Goal: Find specific page/section: Find specific page/section

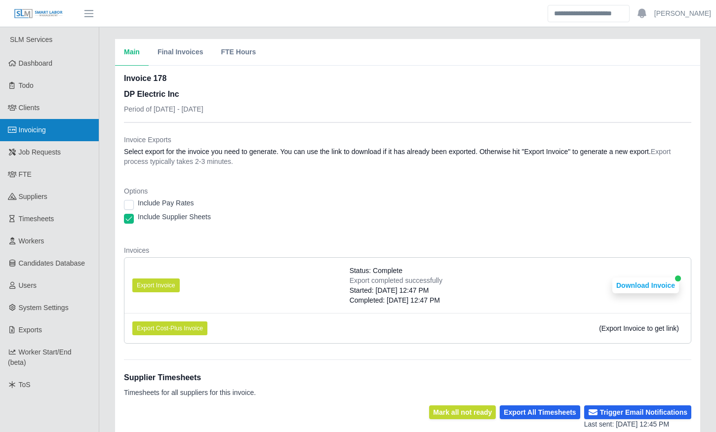
click at [44, 133] on span "Invoicing" at bounding box center [32, 130] width 27 height 8
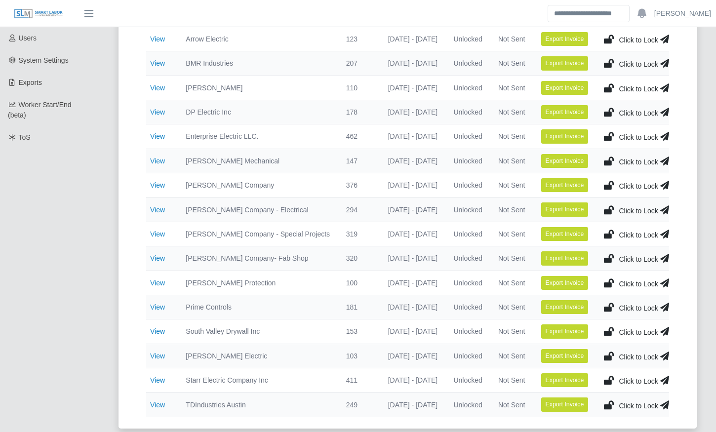
scroll to position [248, 0]
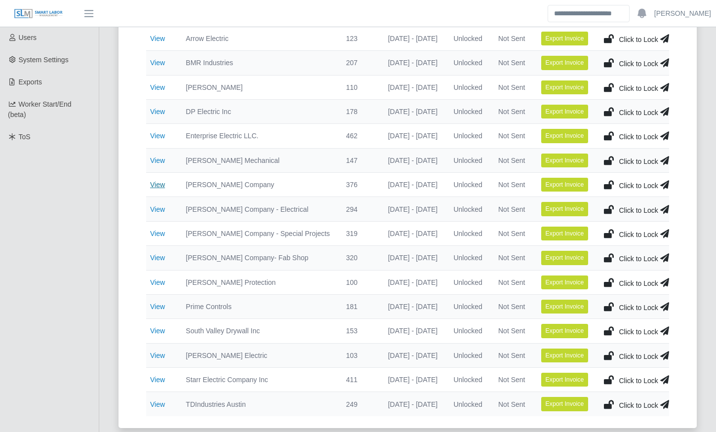
click at [157, 188] on link "View" at bounding box center [157, 185] width 15 height 8
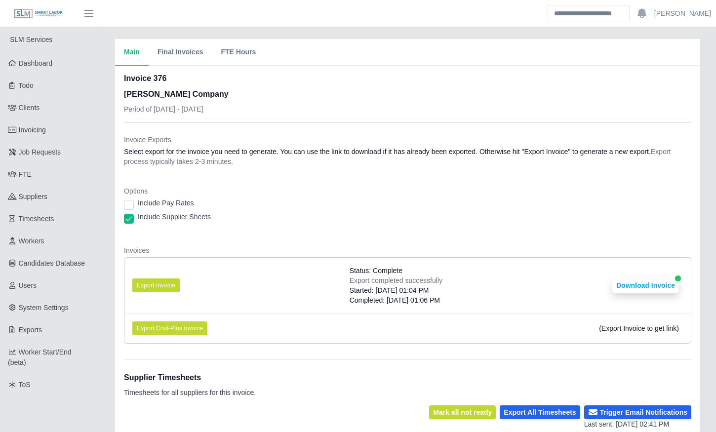
click at [289, 209] on div "Include Pay Rates" at bounding box center [408, 205] width 568 height 14
click at [288, 229] on div "Options Include Pay Rates Include Supplier Sheets" at bounding box center [408, 207] width 568 height 43
click at [103, 220] on div "Main Final Invoices FTE Hours Invoice 376 Lee Company Period of 10/06/2025 - 10…" at bounding box center [407, 406] width 617 height 735
click at [105, 225] on div "Main Final Invoices FTE Hours Invoice 376 Lee Company Period of 10/06/2025 - 10…" at bounding box center [407, 406] width 617 height 735
